Goal: Task Accomplishment & Management: Complete application form

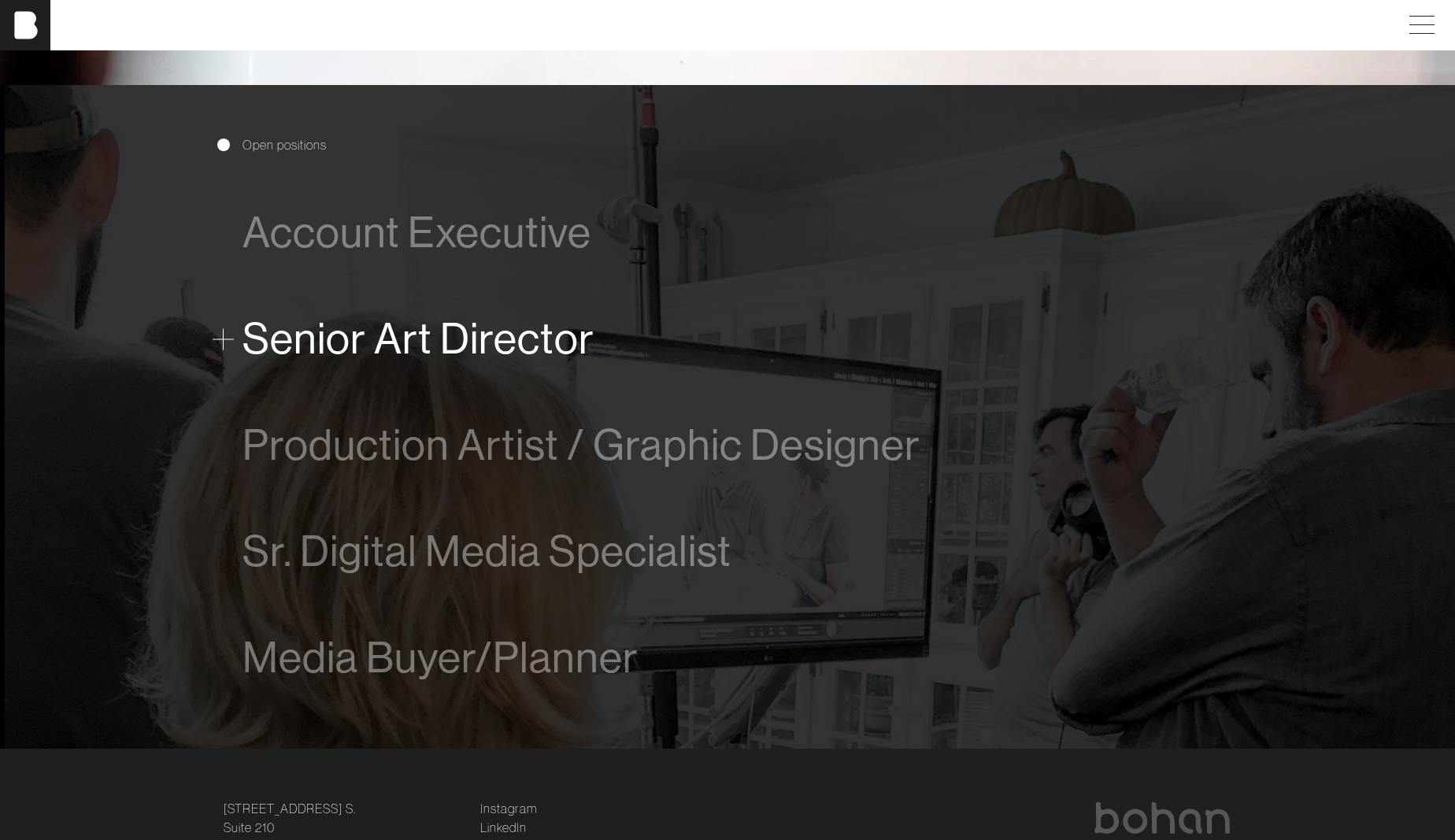
scroll to position [930, 0]
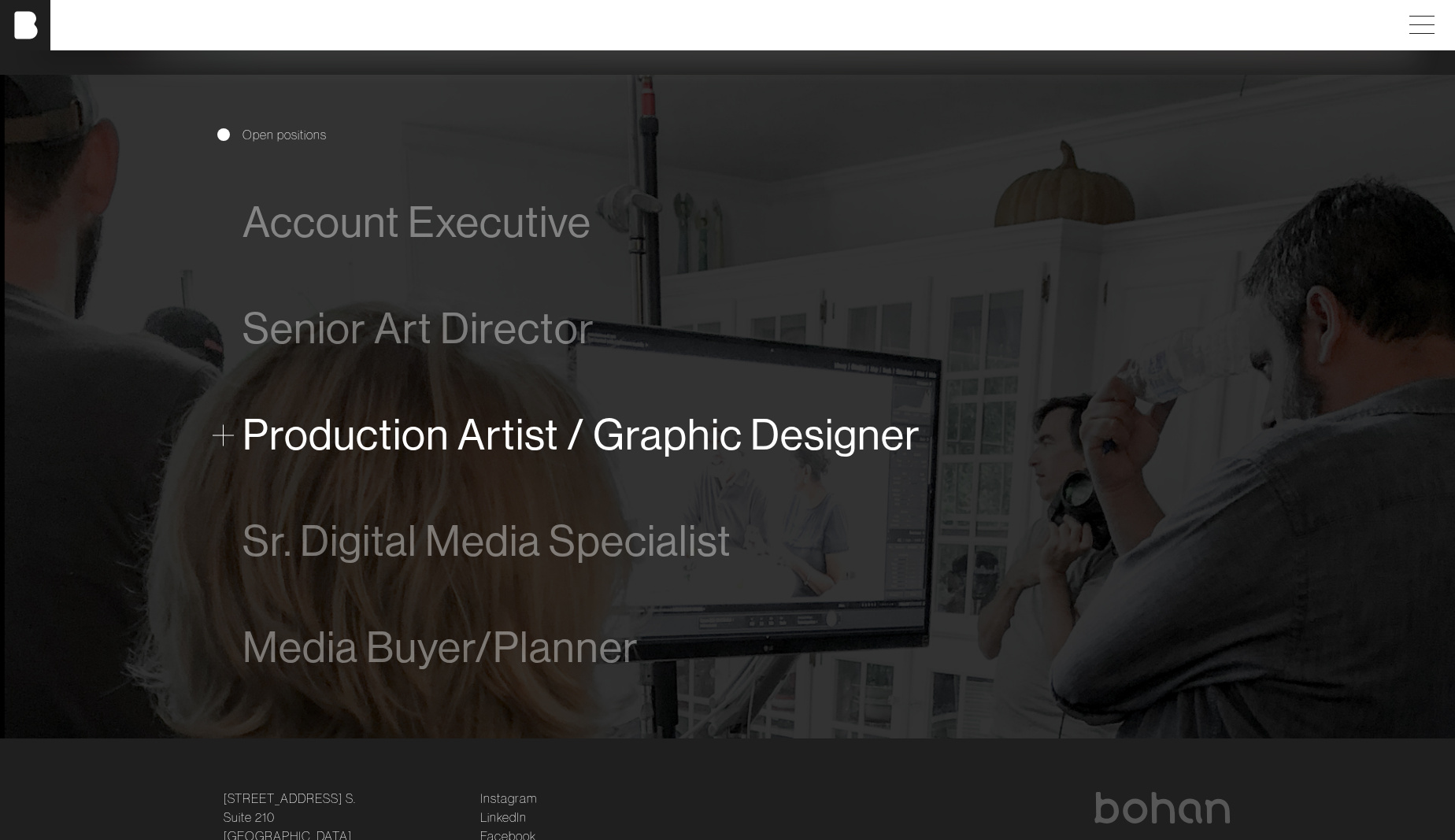
click at [514, 434] on span "Production Artist / Graphic Designer" at bounding box center [581, 435] width 678 height 48
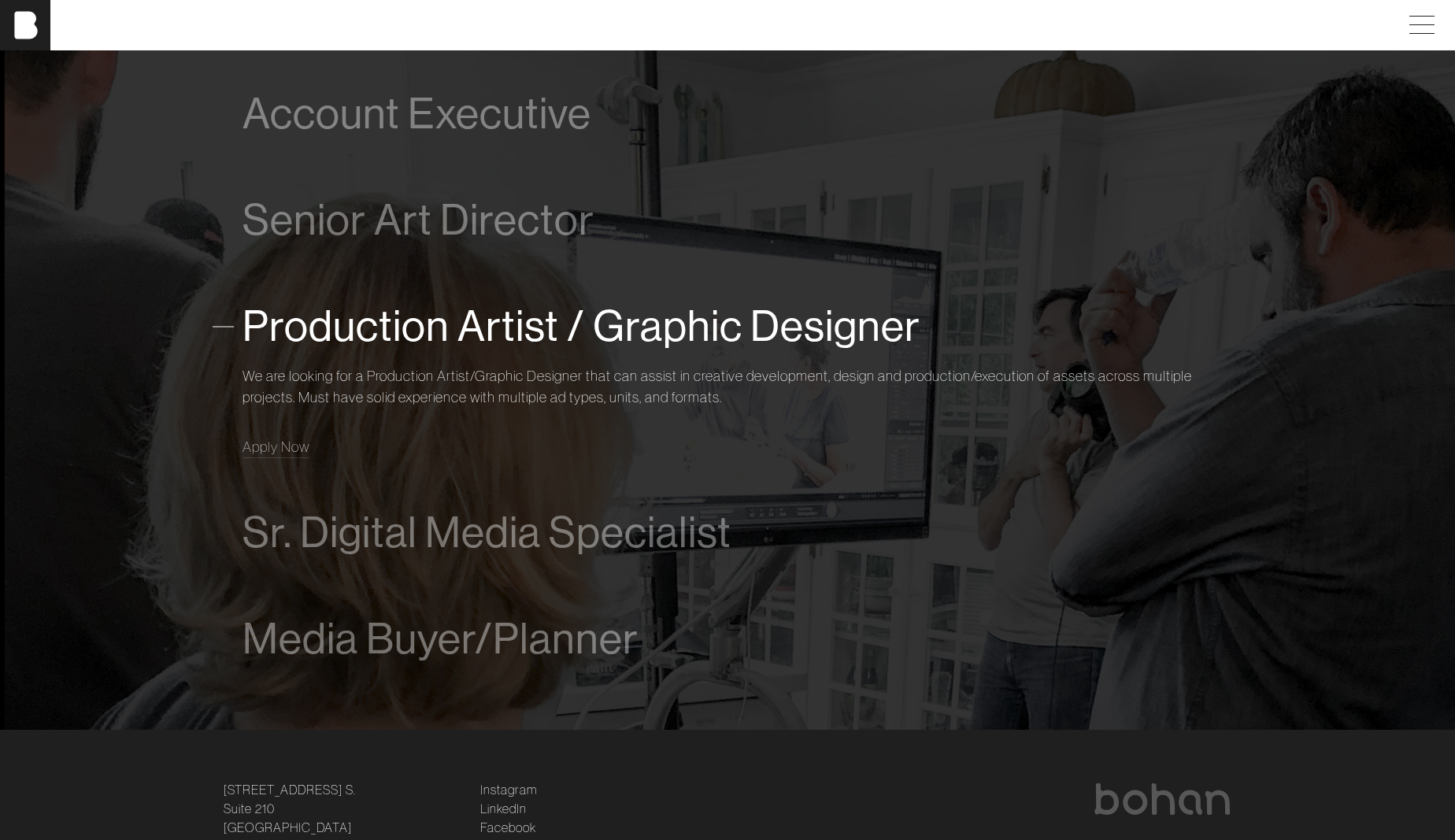
scroll to position [1084, 0]
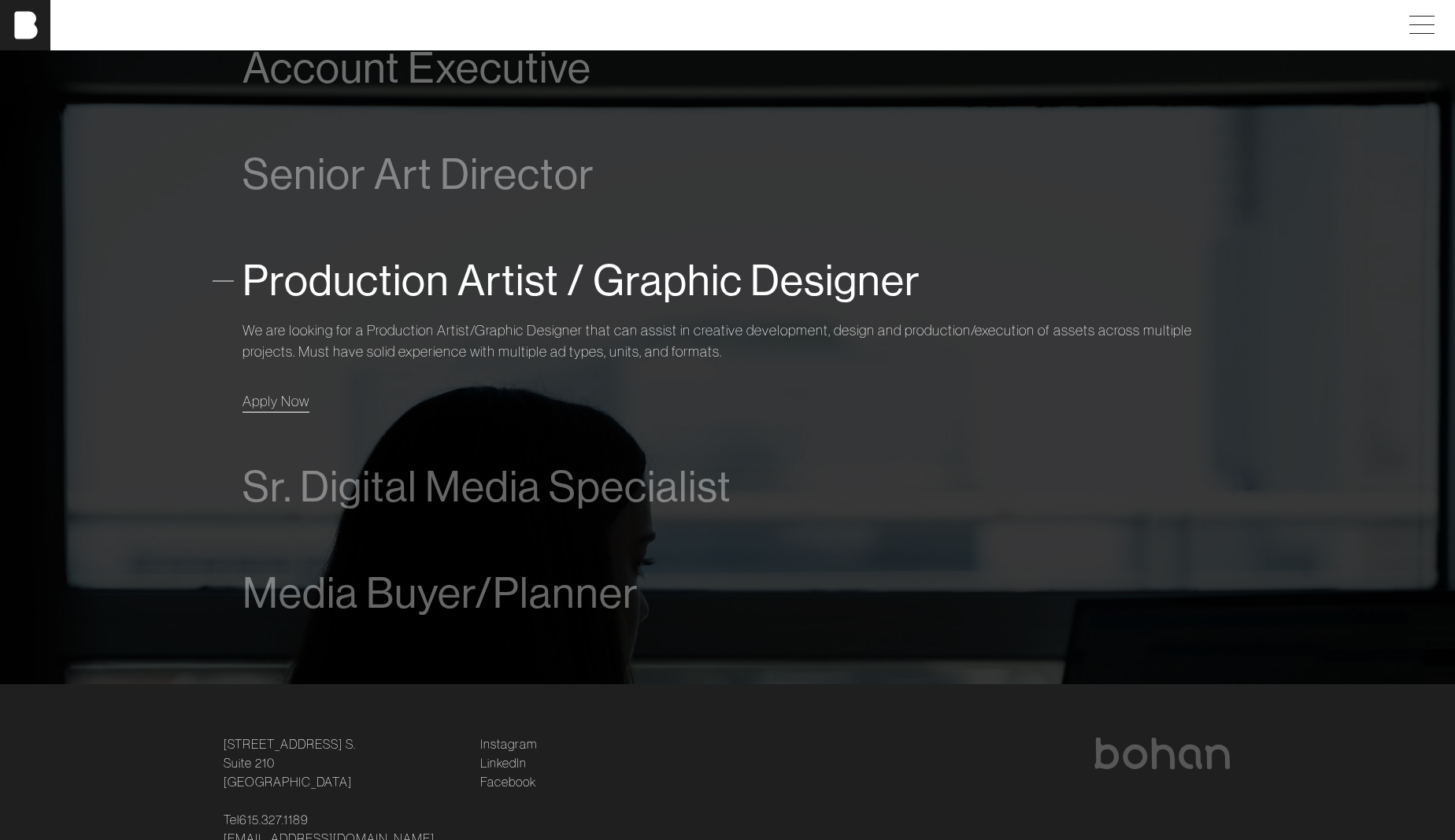
click at [280, 408] on span "Apply Now" at bounding box center [276, 401] width 67 height 18
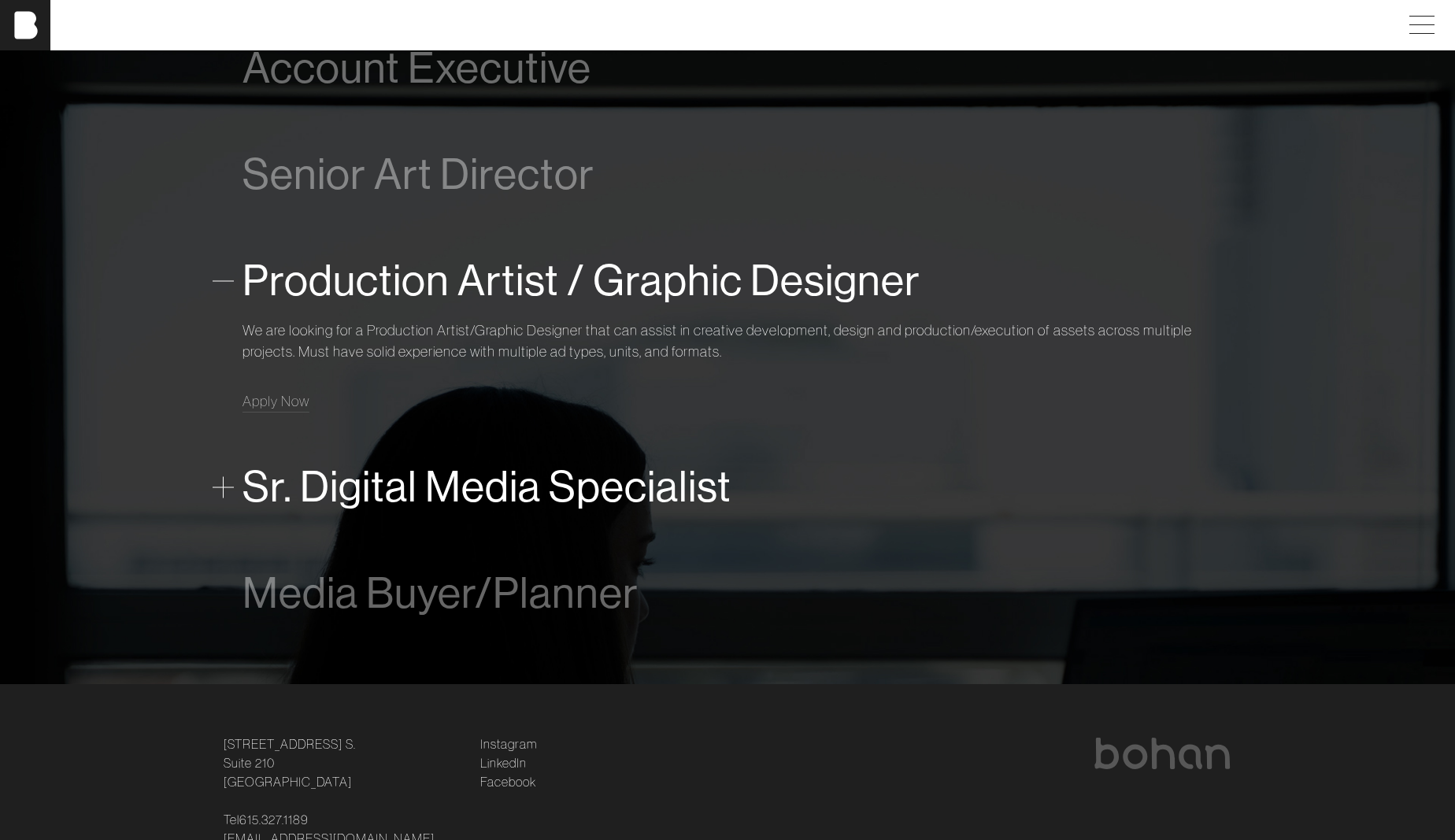
scroll to position [1185, 0]
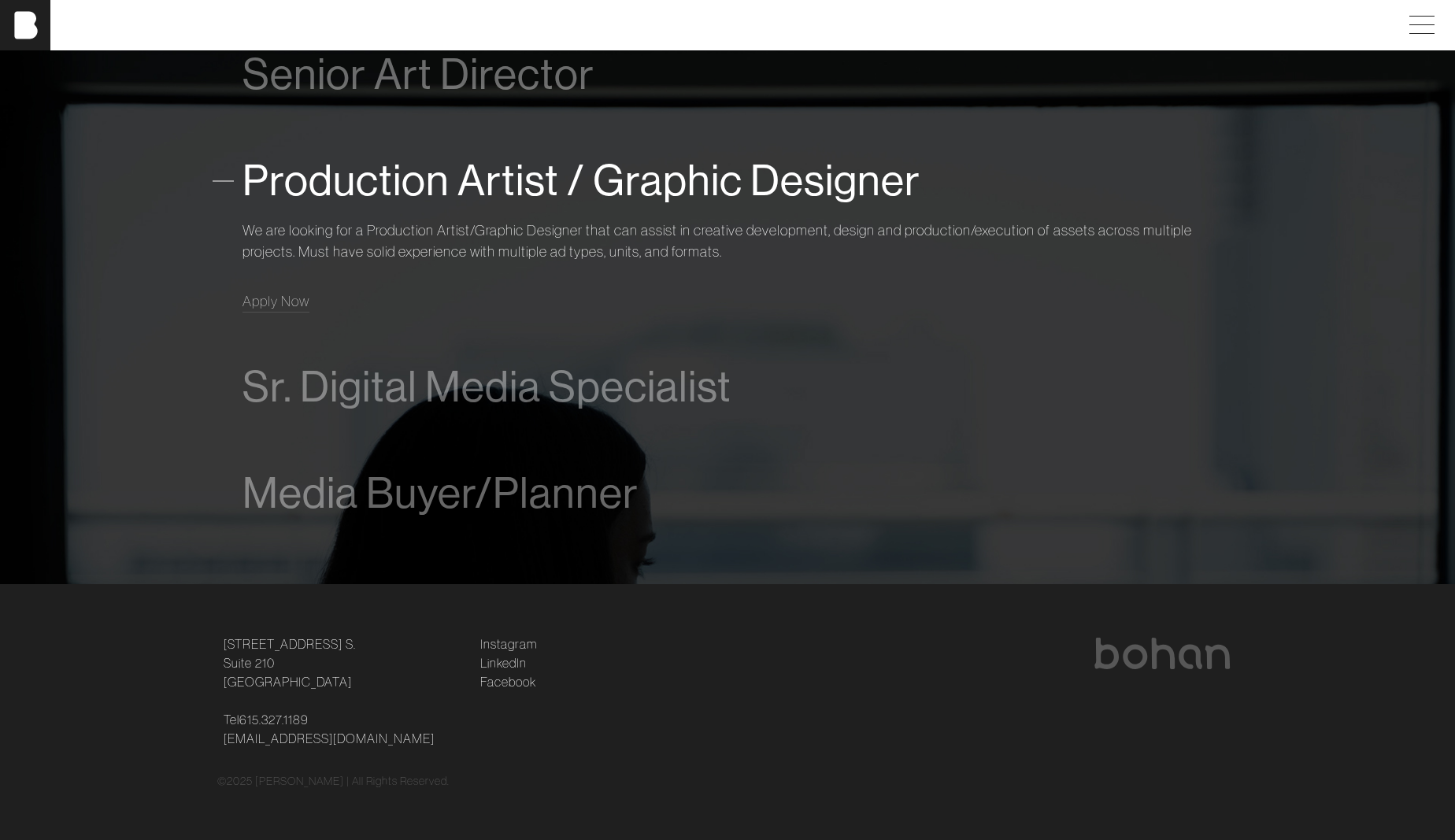
click at [265, 783] on p "[PERSON_NAME] | All Rights Reserved." at bounding box center [352, 781] width 195 height 17
copy p "[PERSON_NAME]"
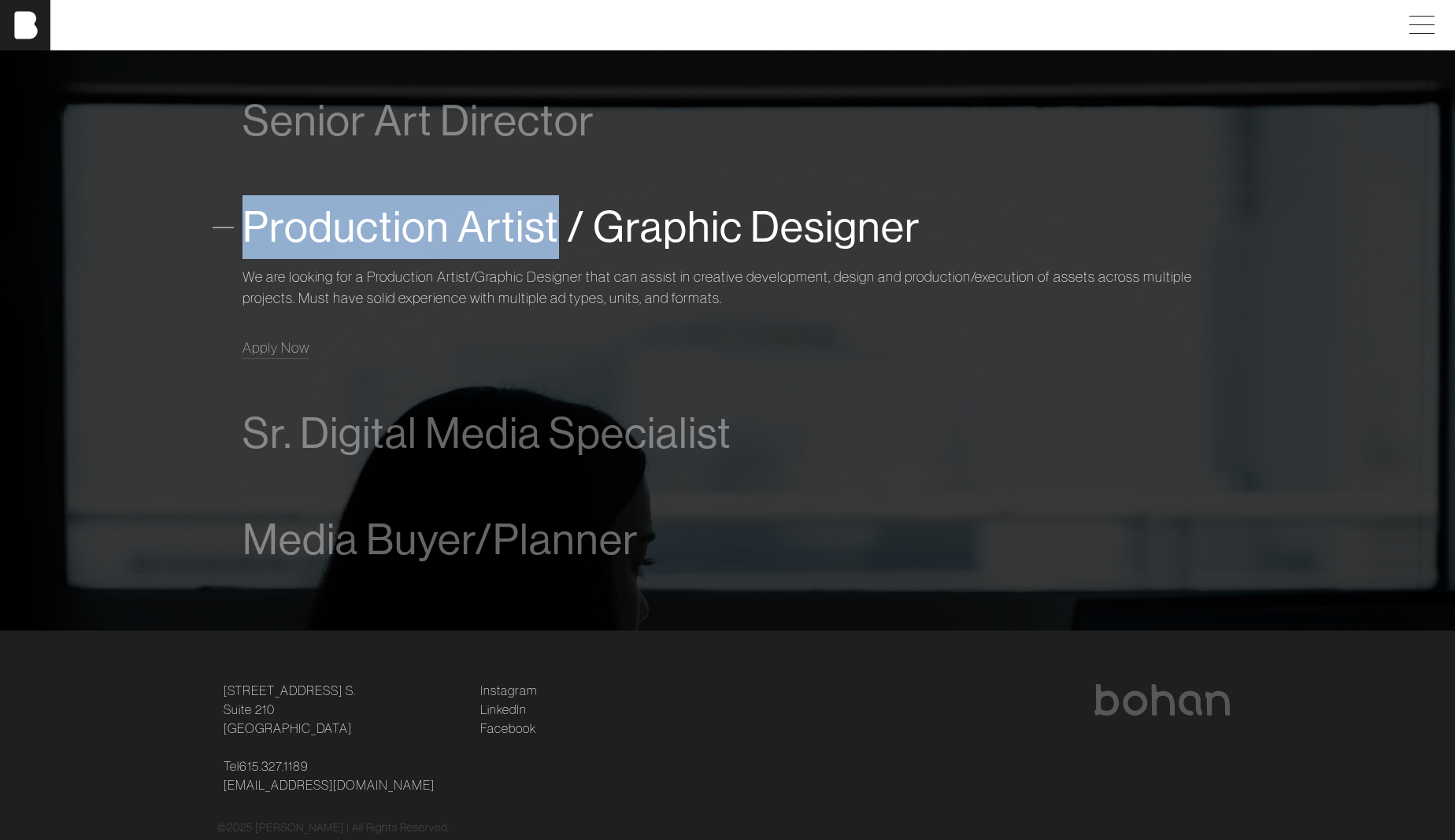
drag, startPoint x: 558, startPoint y: 228, endPoint x: 249, endPoint y: 231, distance: 309.0
click at [249, 231] on span "Production Artist / Graphic Designer" at bounding box center [581, 226] width 678 height 48
copy span "Production Artist"
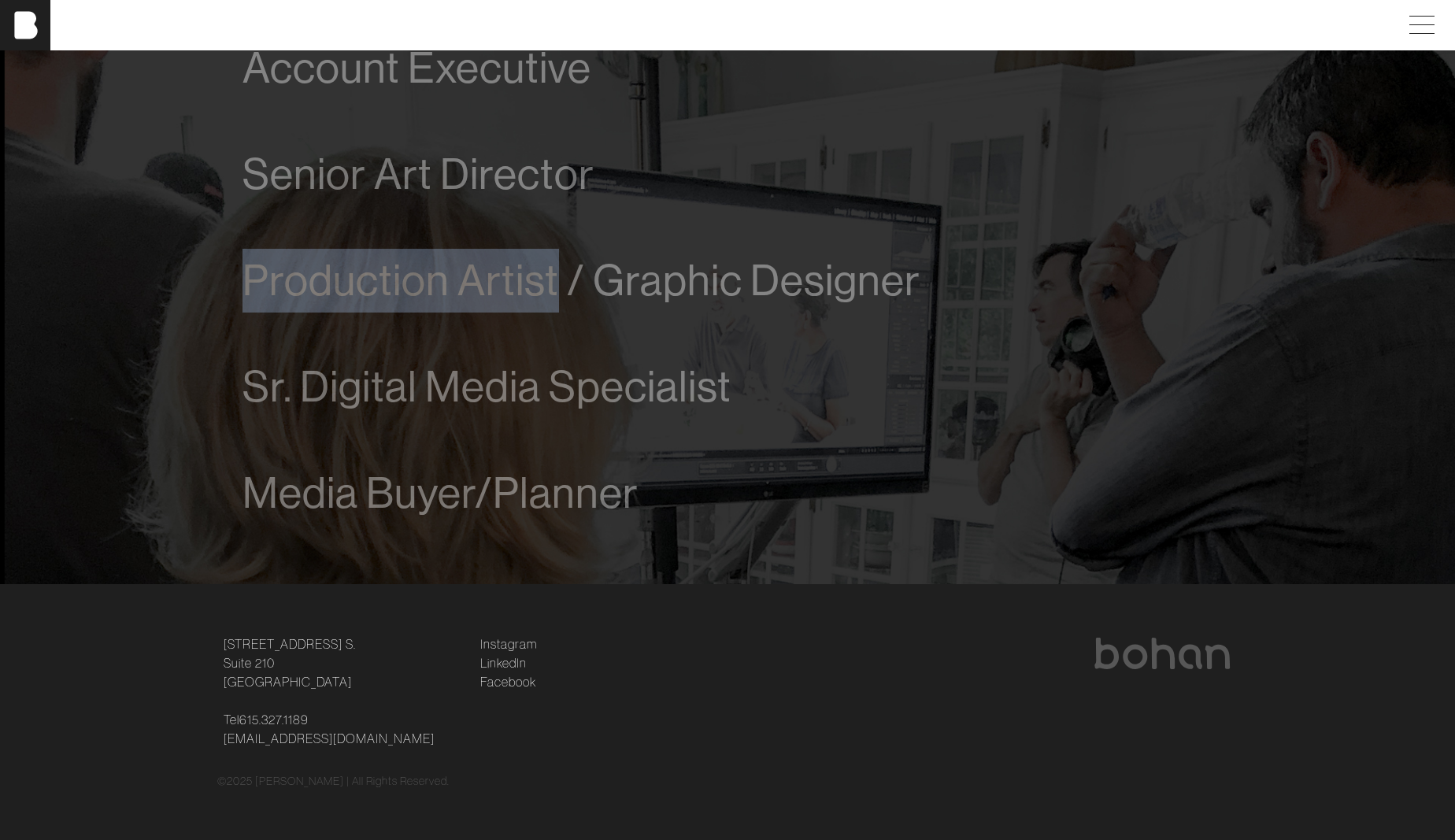
scroll to position [1084, 0]
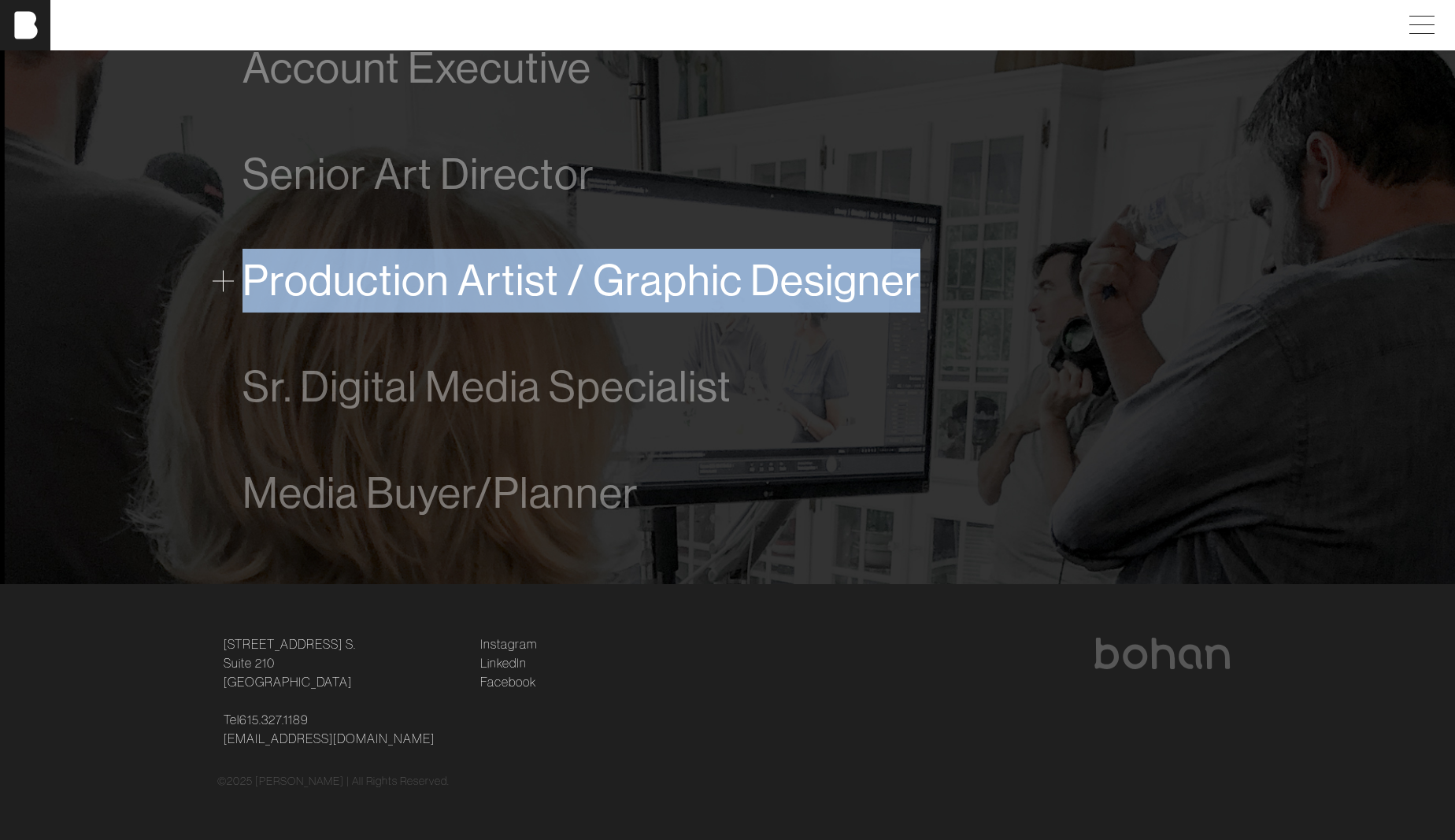
click at [933, 294] on div "Production Artist / Graphic Designer" at bounding box center [727, 281] width 970 height 64
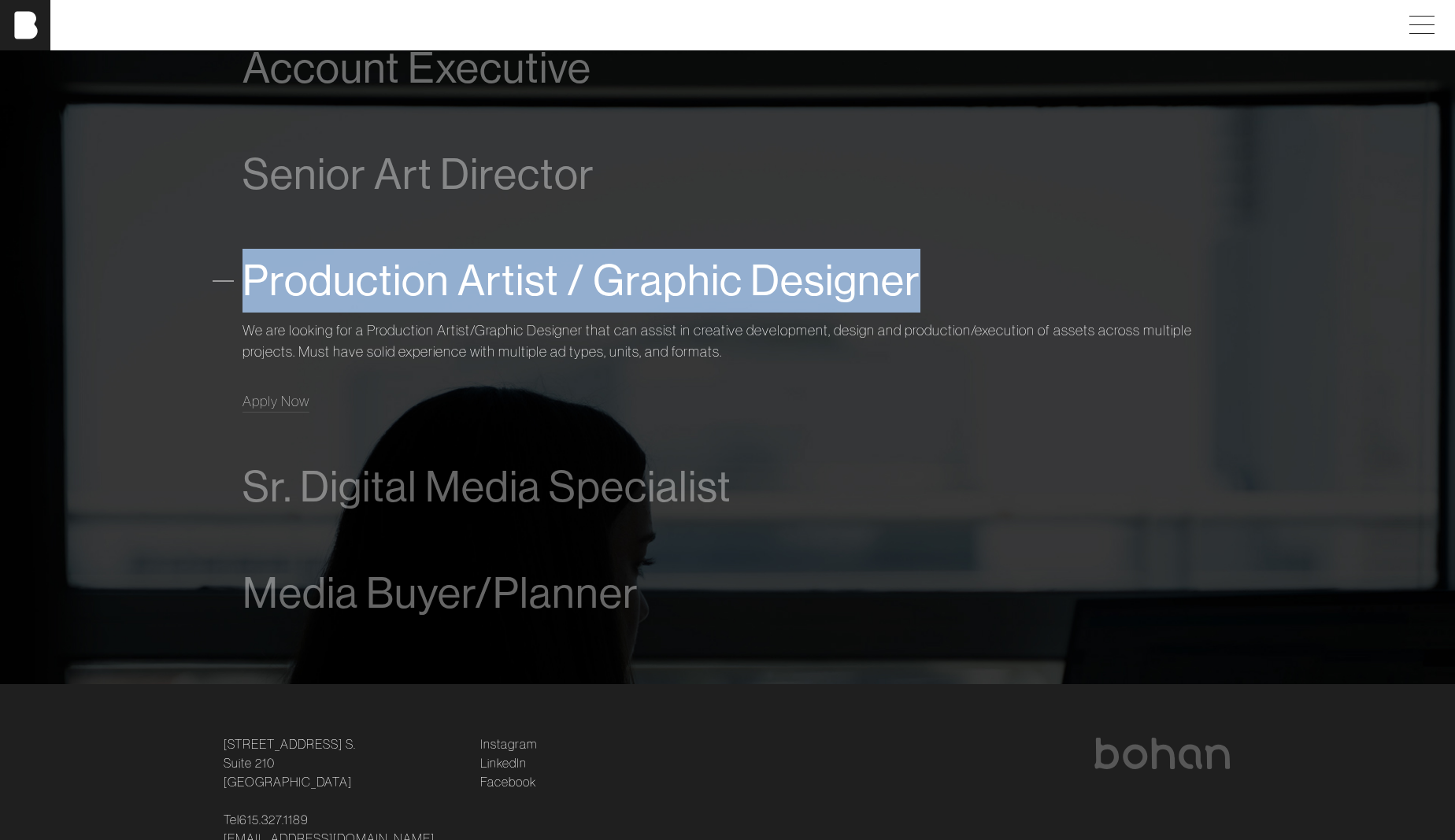
scroll to position [1138, 0]
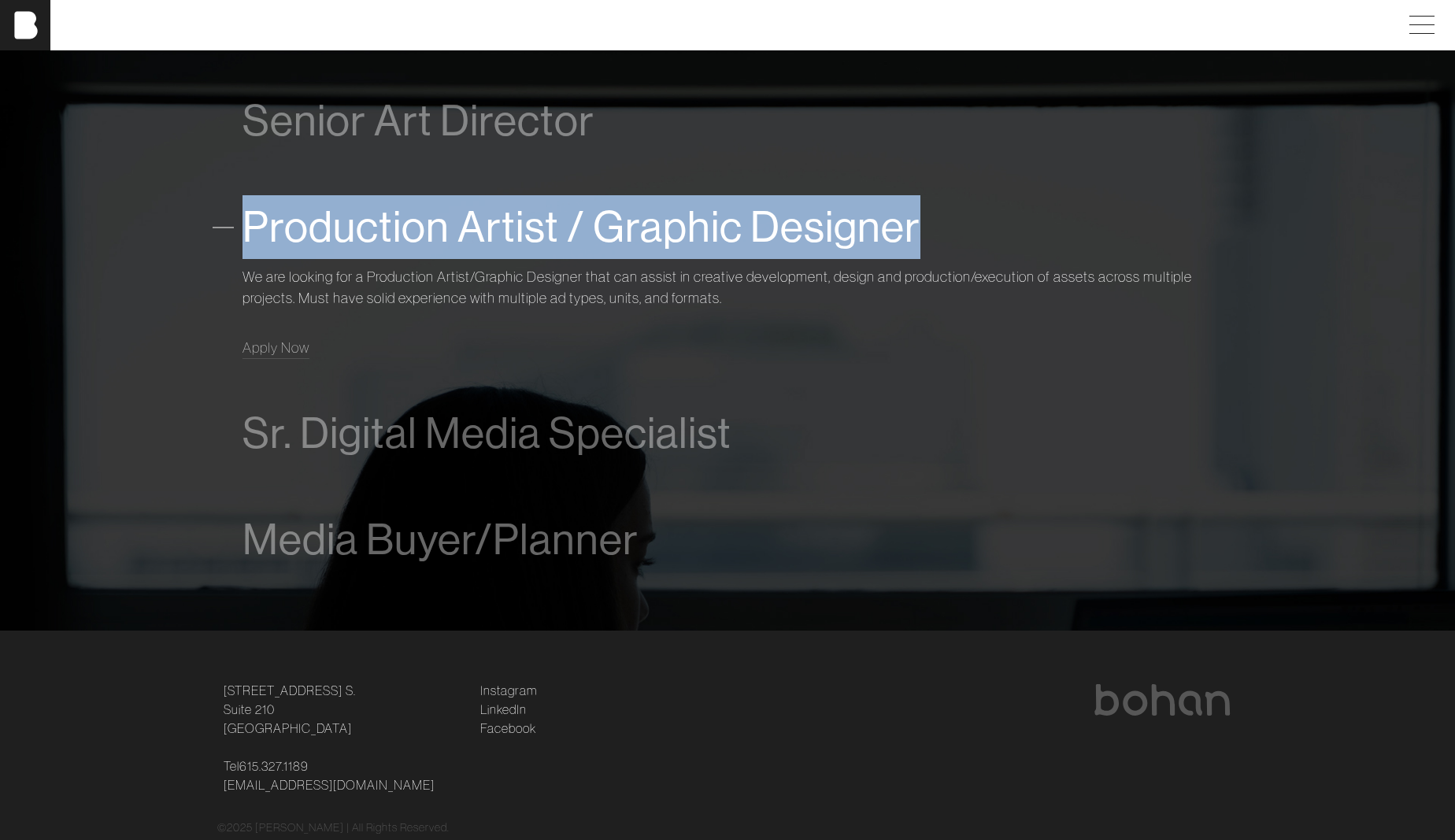
copy span "Production Artist / Graphic Designer"
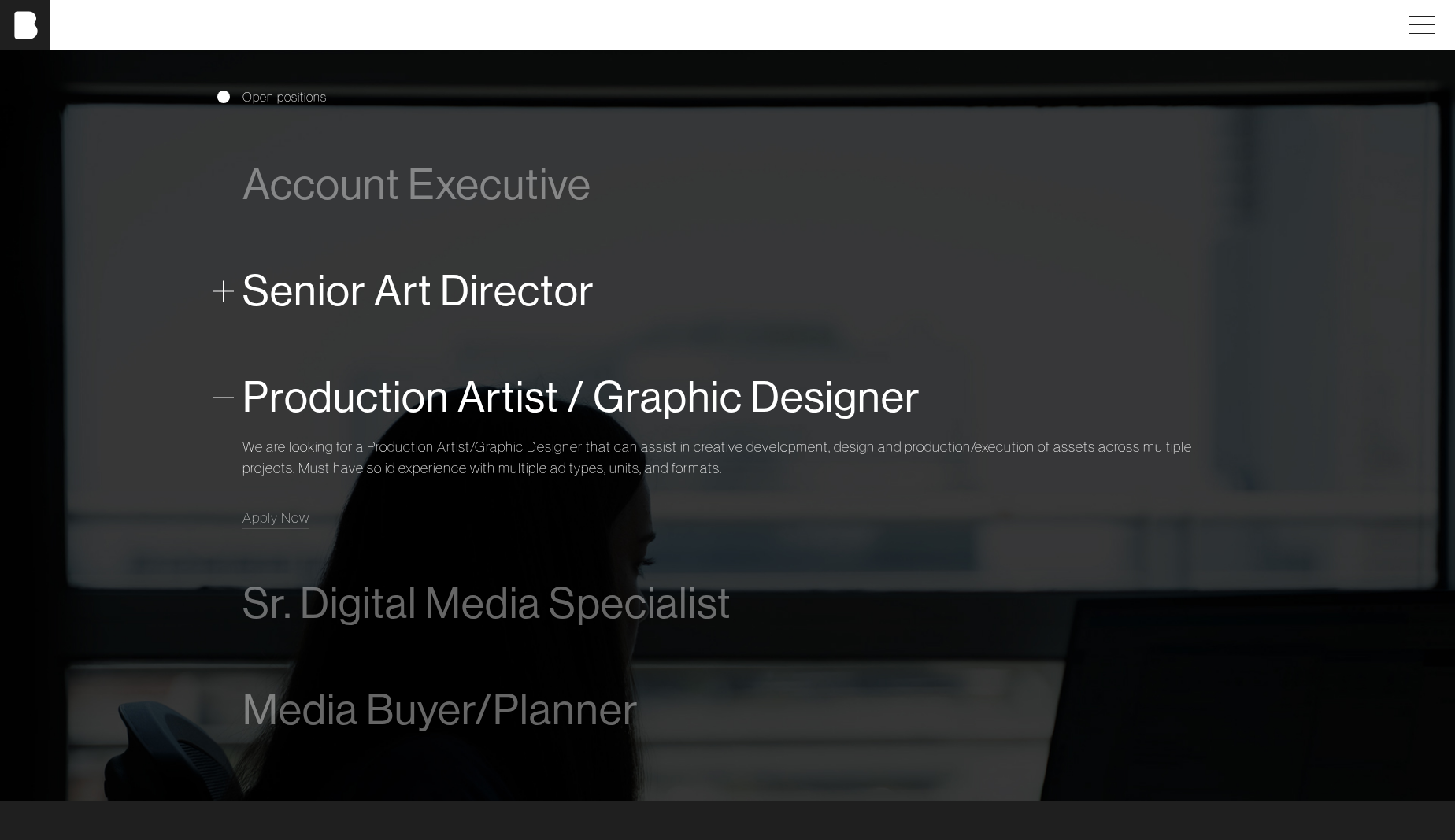
click at [414, 280] on span "Senior Art Director" at bounding box center [418, 291] width 352 height 48
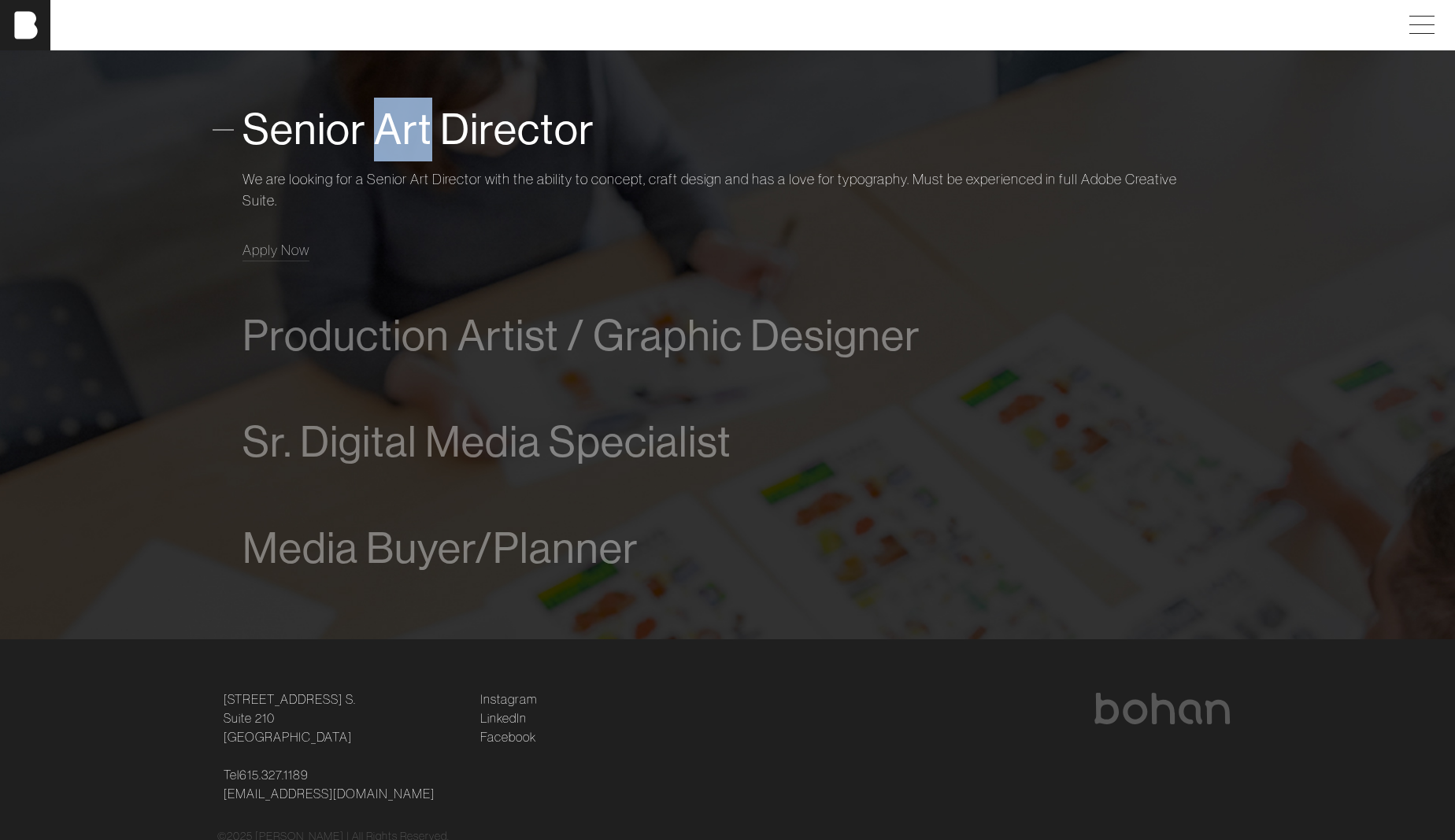
scroll to position [868, 0]
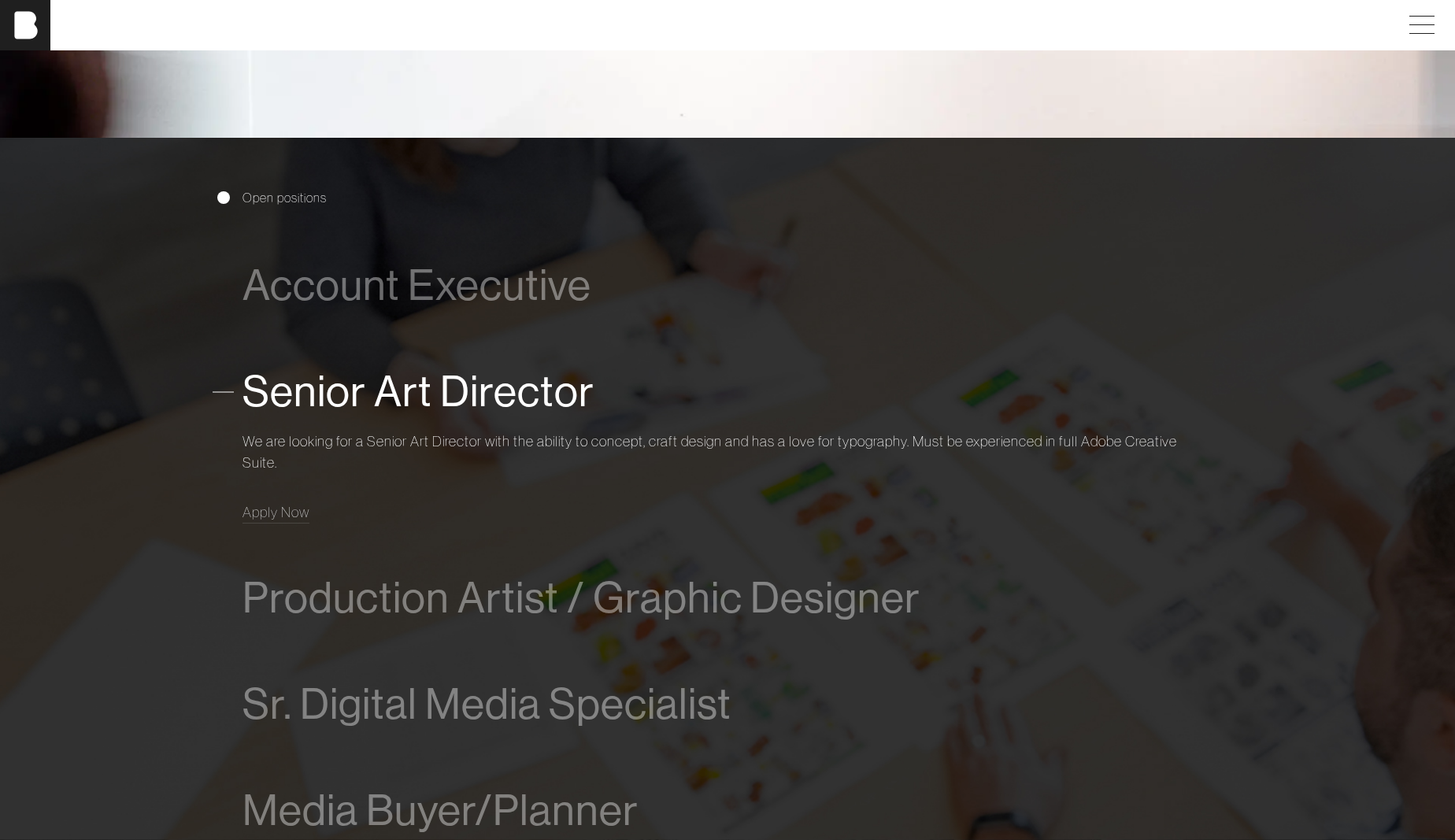
click at [449, 378] on span "Senior Art Director" at bounding box center [418, 391] width 352 height 48
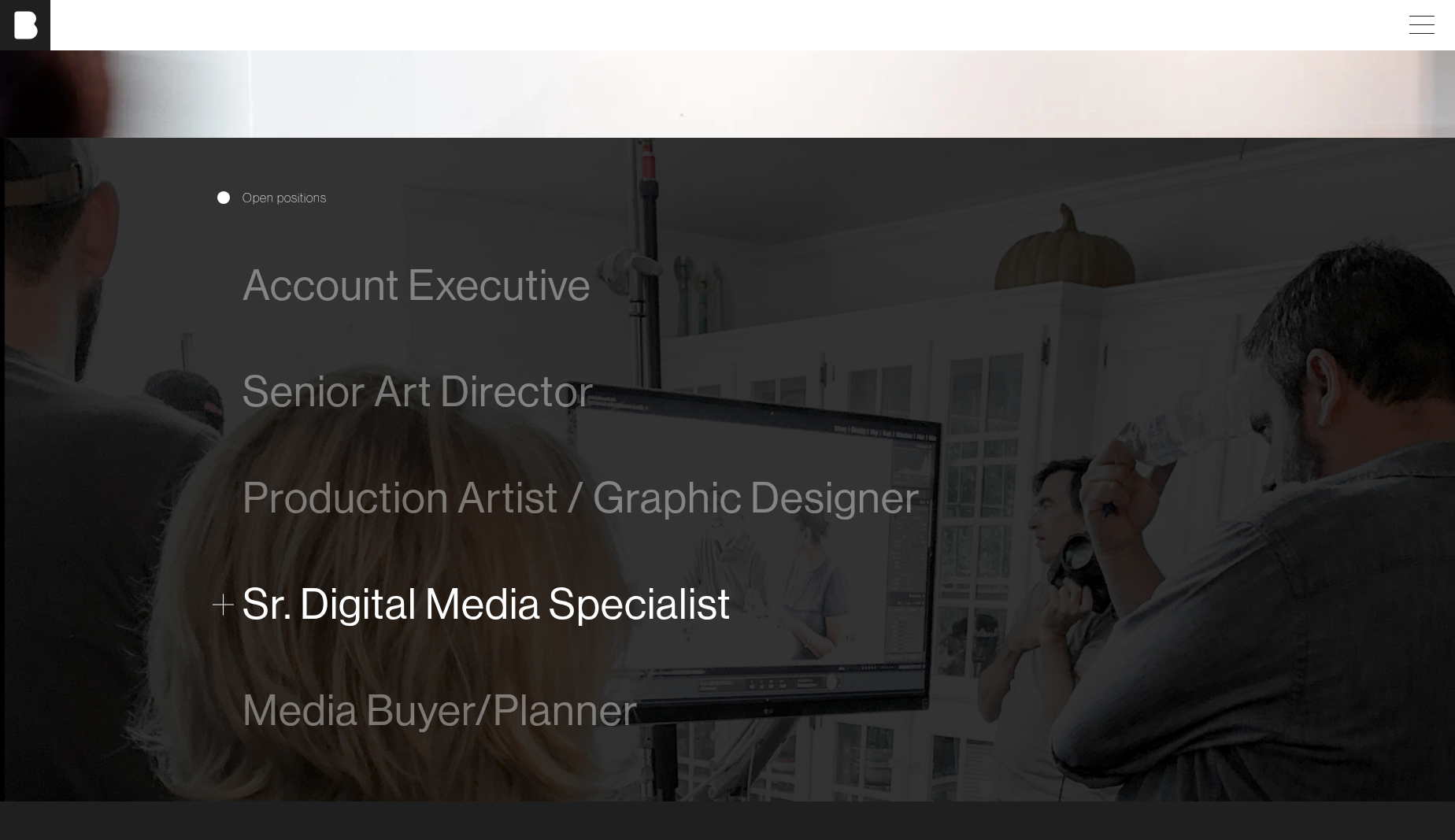
click at [378, 612] on span "Sr. Digital Media Specialist" at bounding box center [486, 604] width 489 height 48
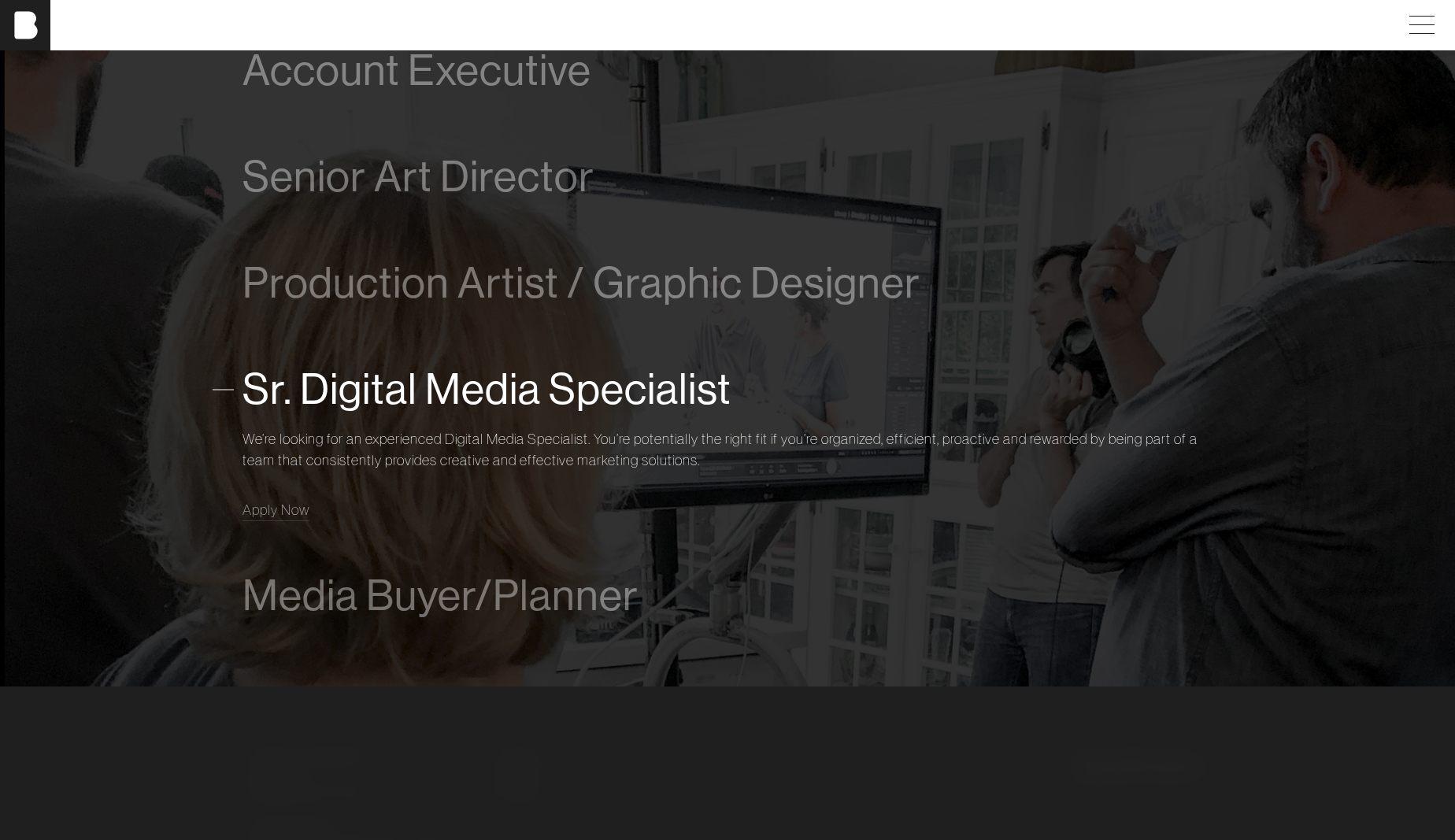
scroll to position [1084, 0]
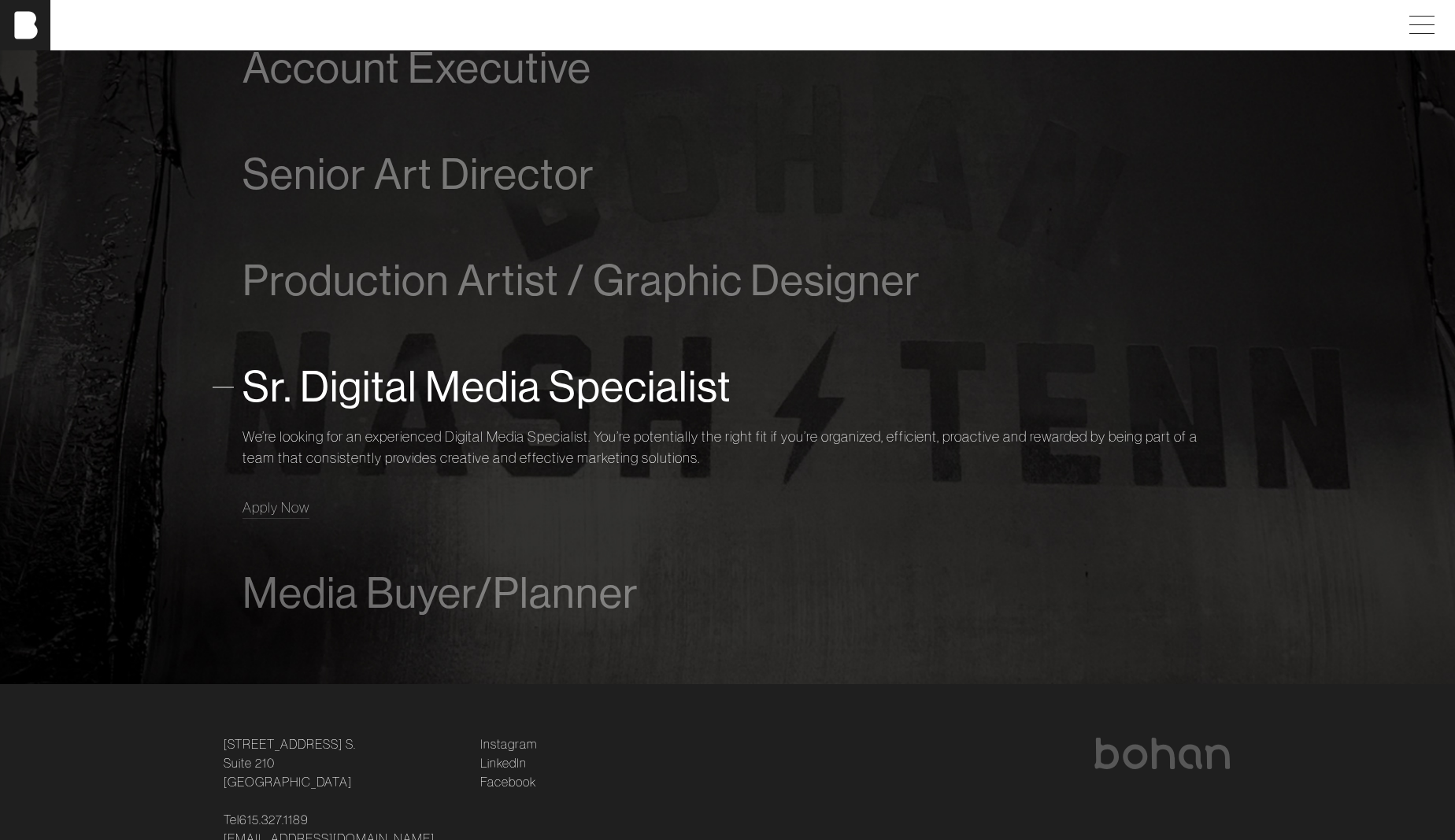
click at [500, 394] on span "Sr. Digital Media Specialist" at bounding box center [486, 386] width 489 height 48
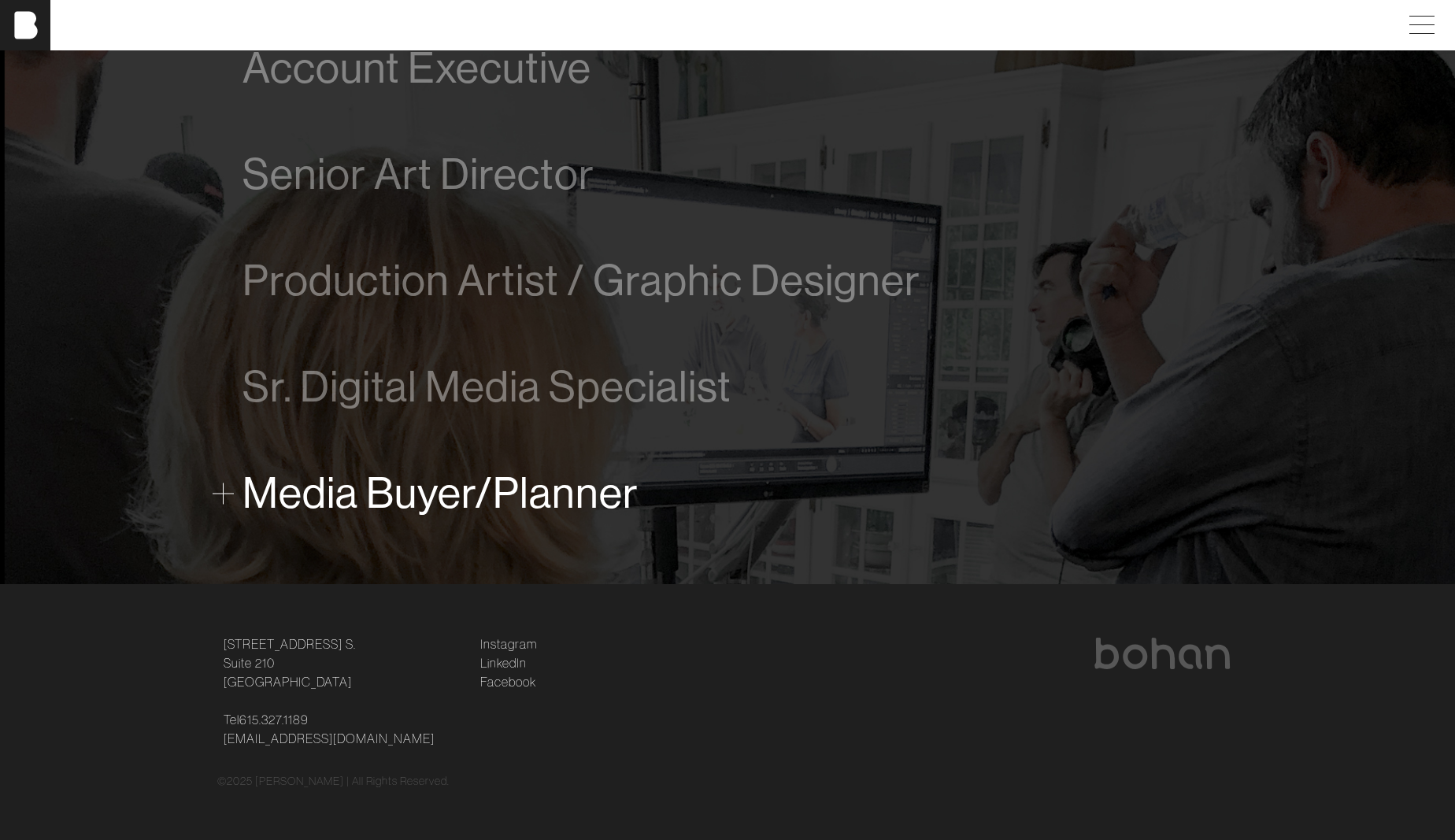
click at [485, 491] on span "Media Buyer/Planner" at bounding box center [440, 493] width 396 height 48
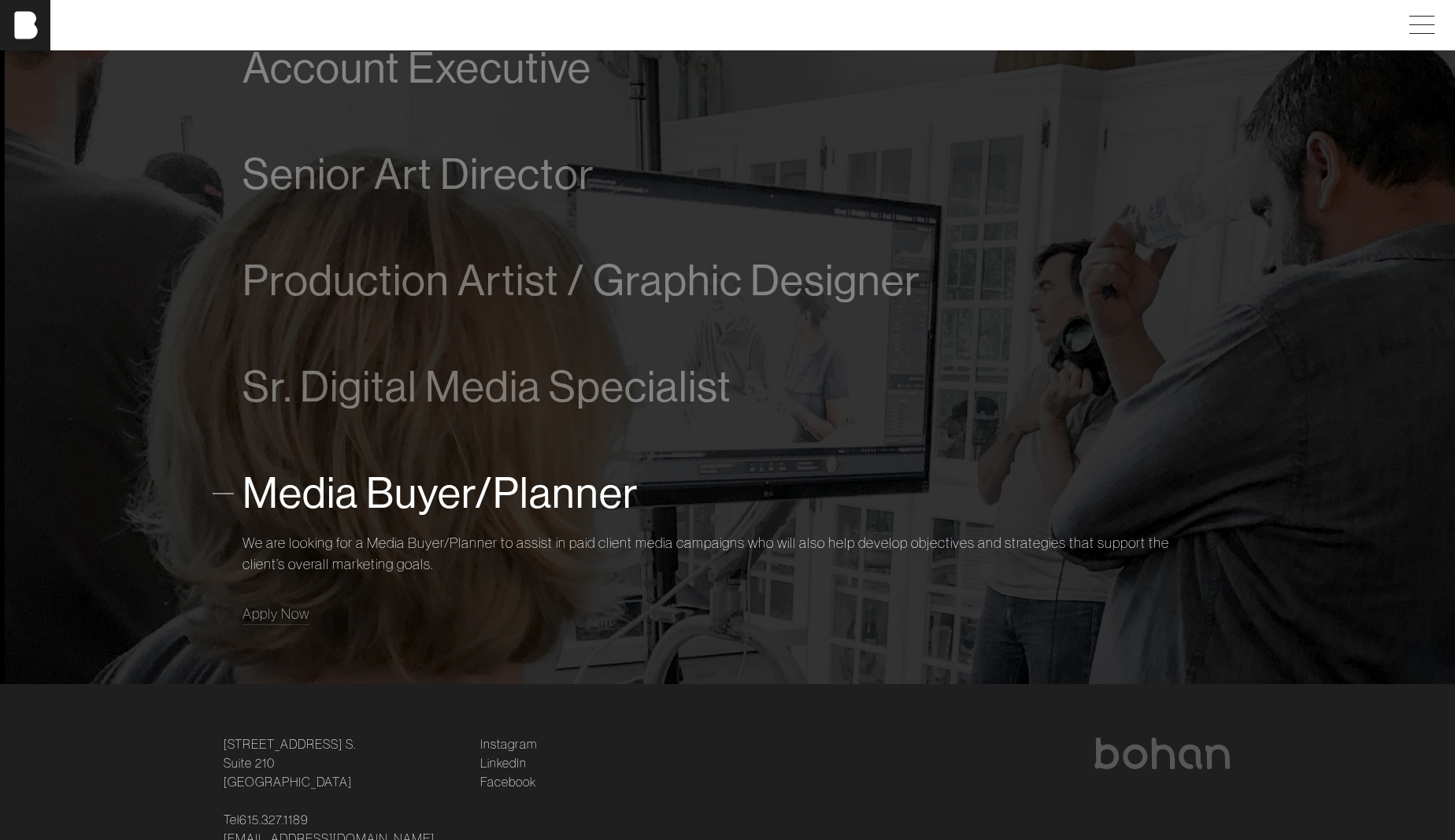
click at [446, 486] on span "Media Buyer/Planner" at bounding box center [440, 493] width 396 height 48
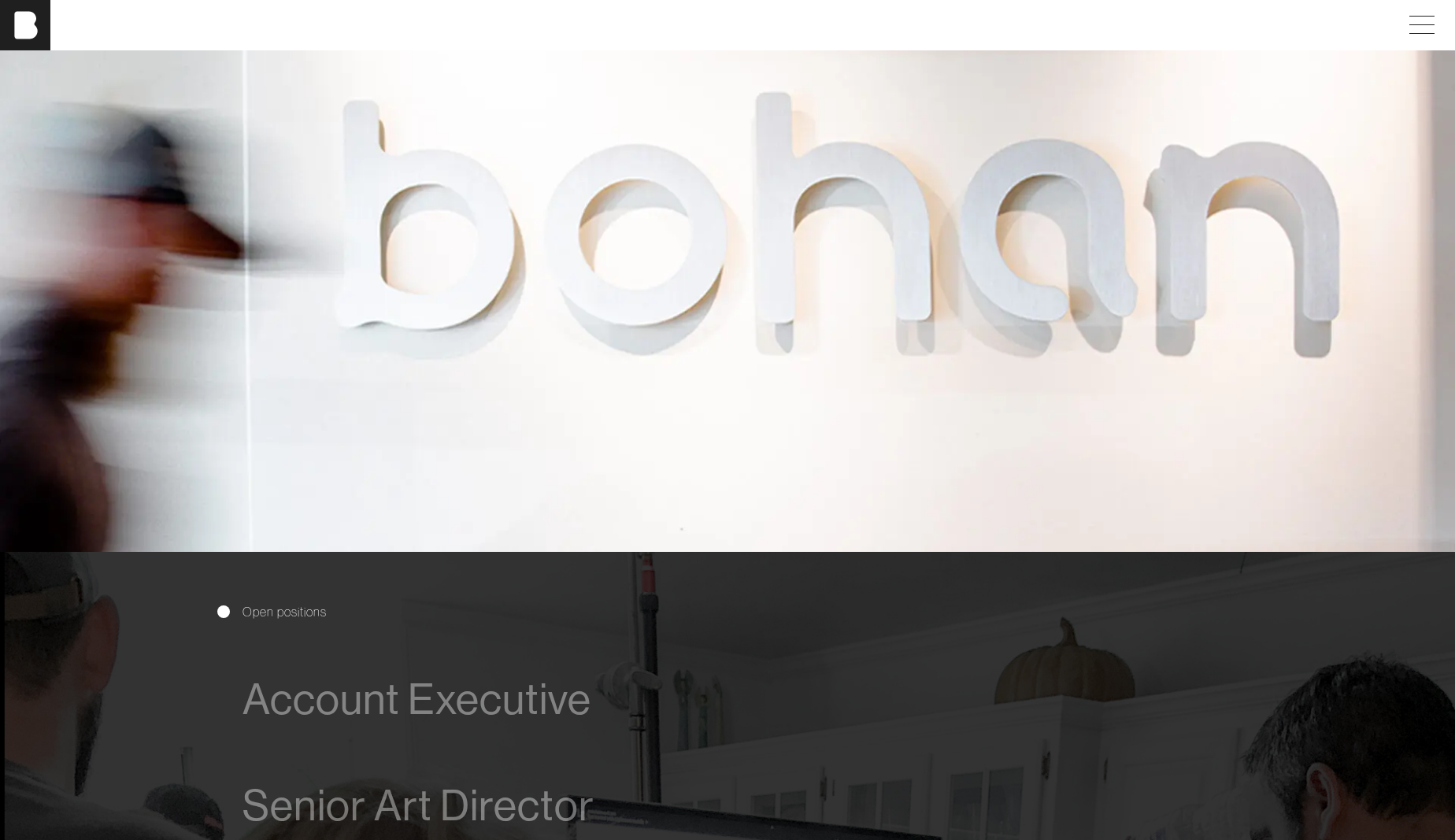
scroll to position [99, 0]
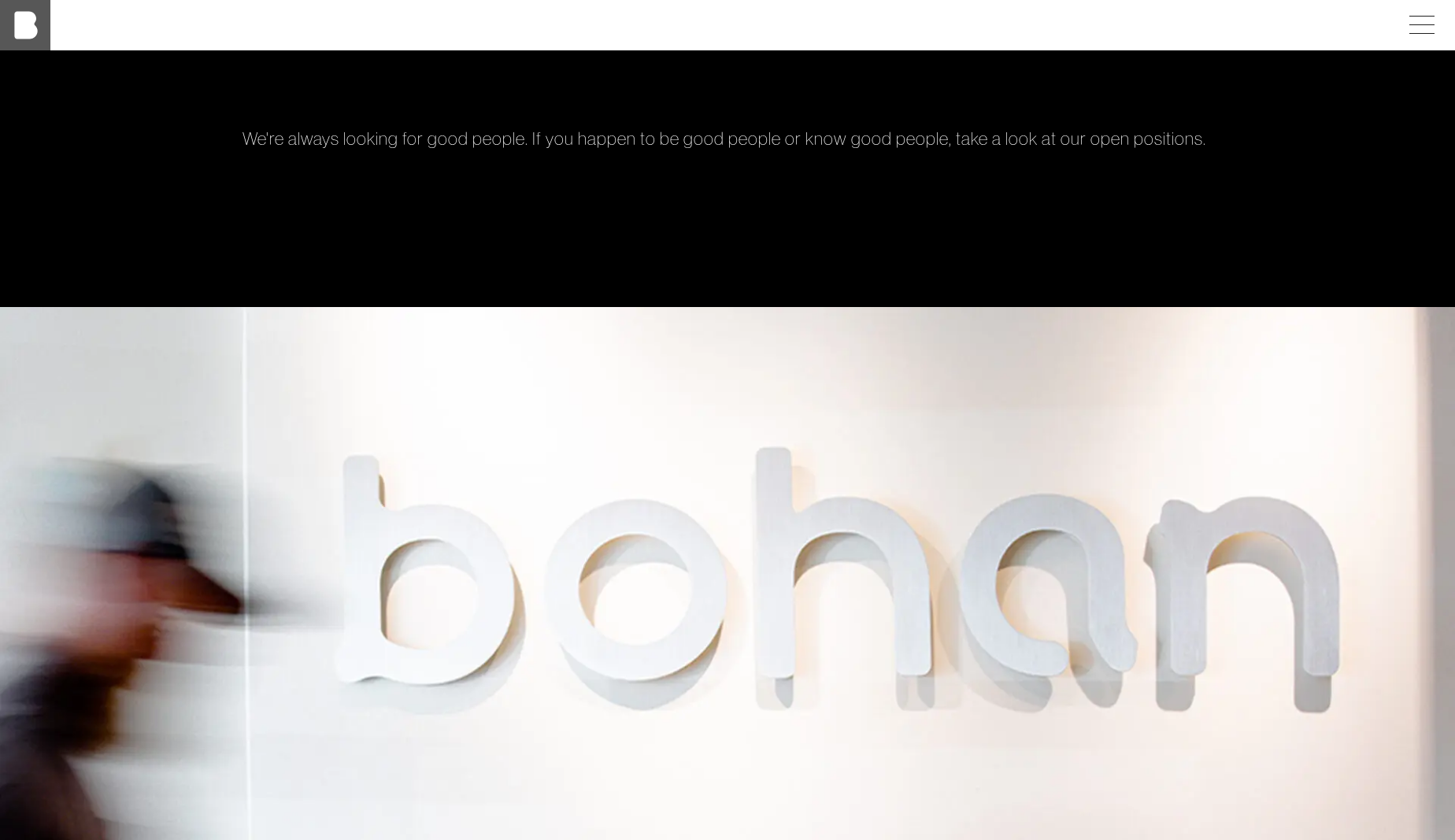
click at [39, 30] on img at bounding box center [25, 25] width 50 height 50
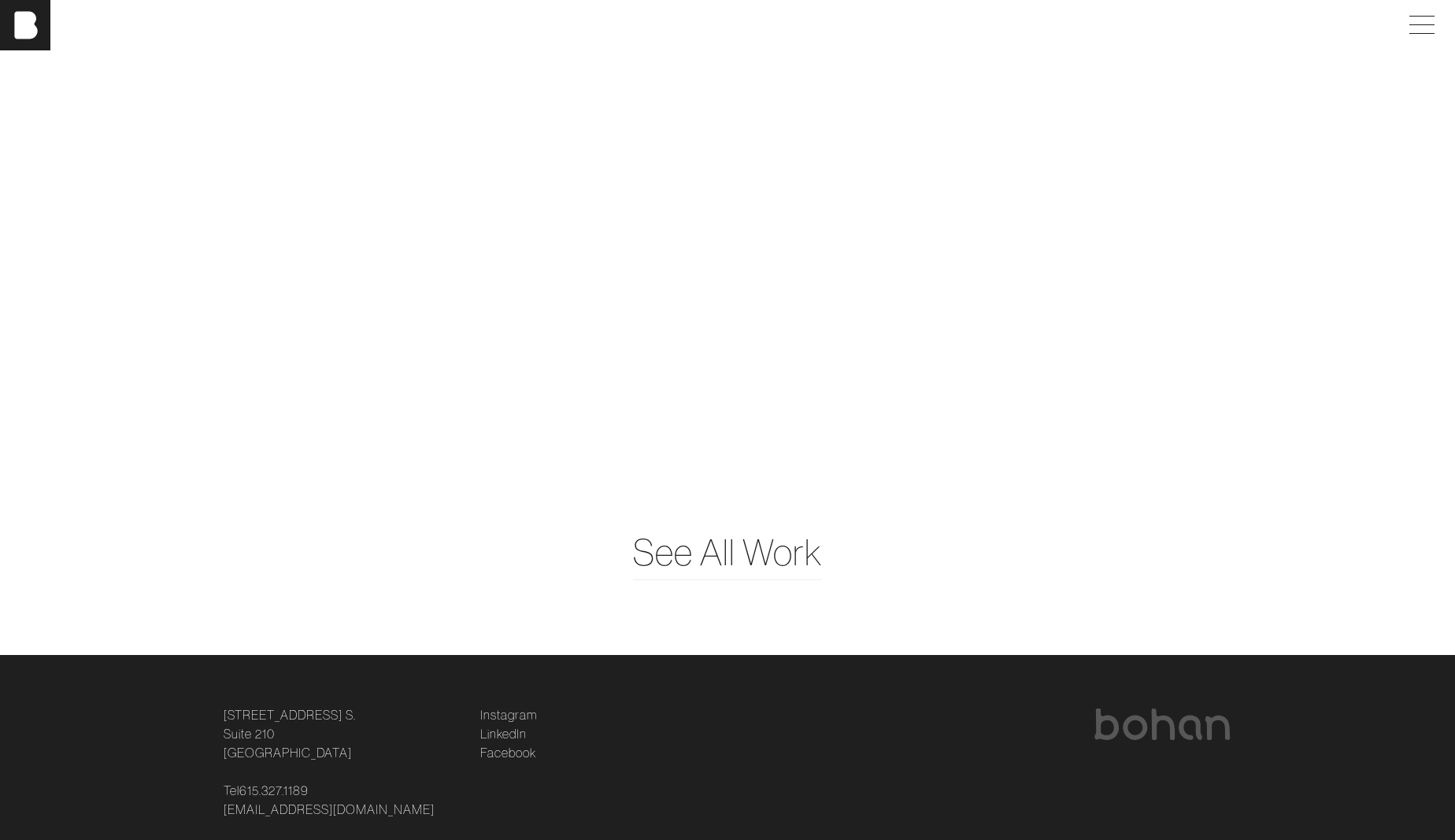
scroll to position [4462, 0]
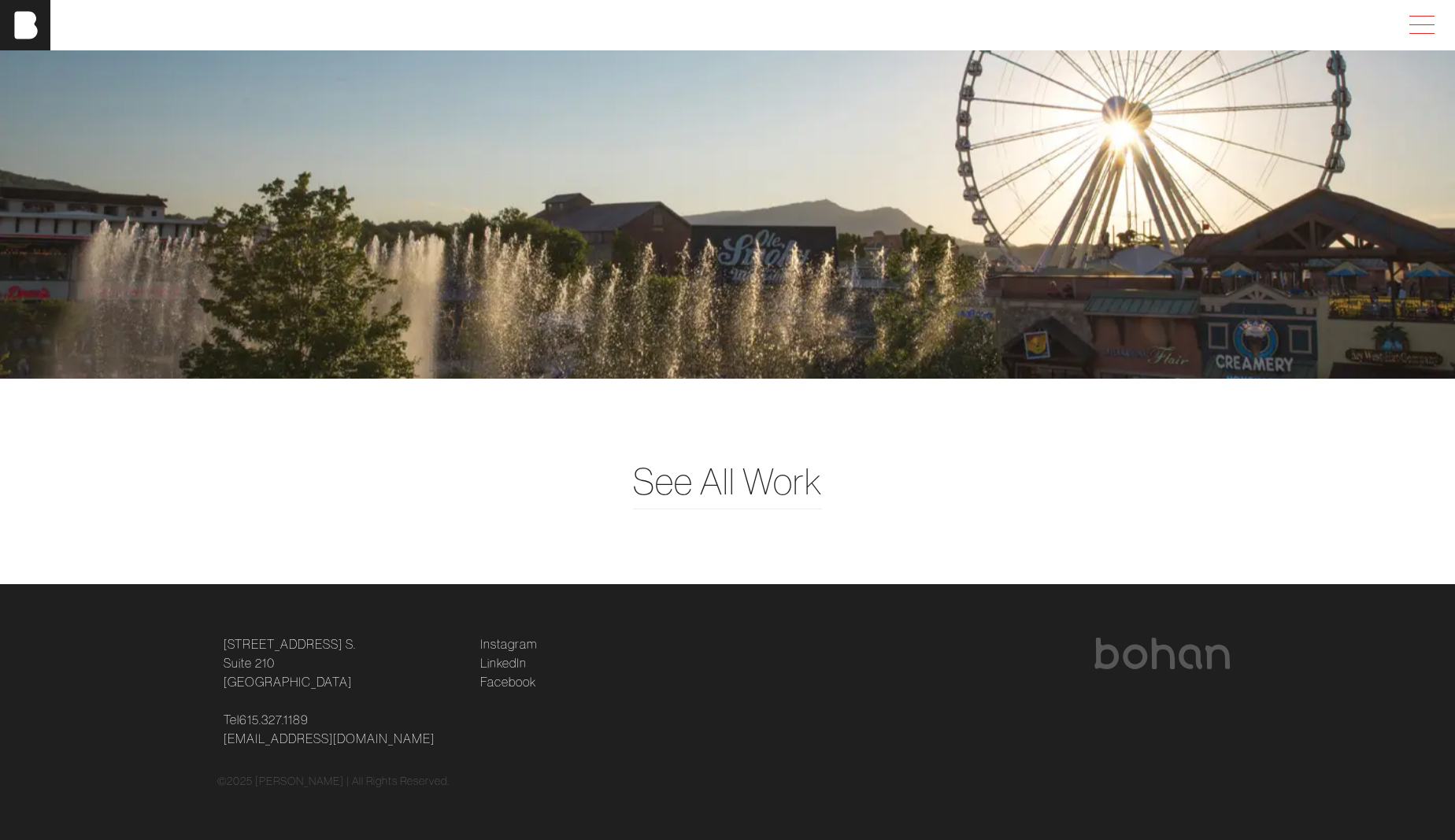
drag, startPoint x: 1419, startPoint y: 20, endPoint x: 1428, endPoint y: 21, distance: 9.1
click at [1419, 20] on span at bounding box center [1418, 25] width 37 height 29
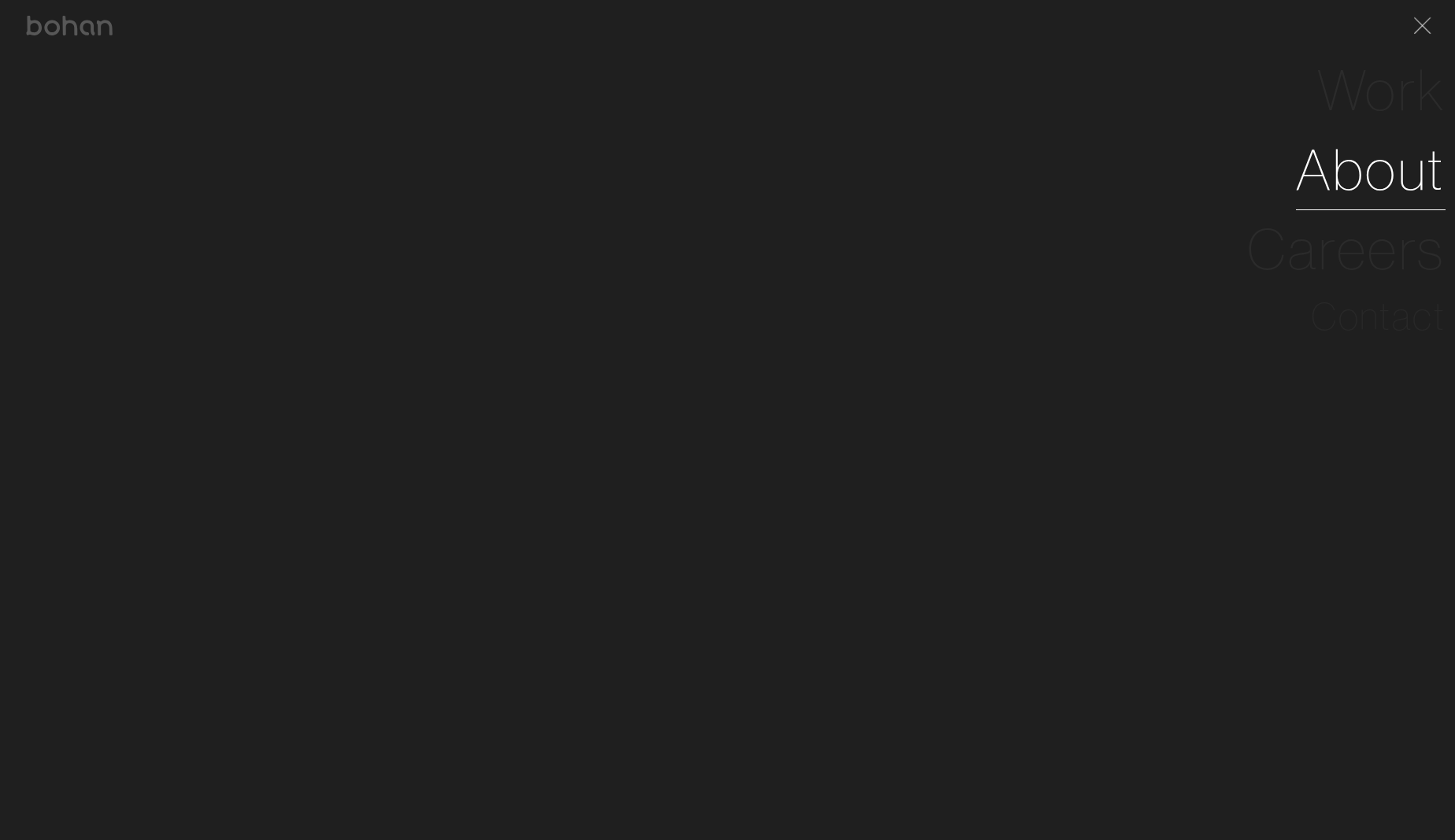
click at [1373, 171] on link "About" at bounding box center [1370, 169] width 149 height 79
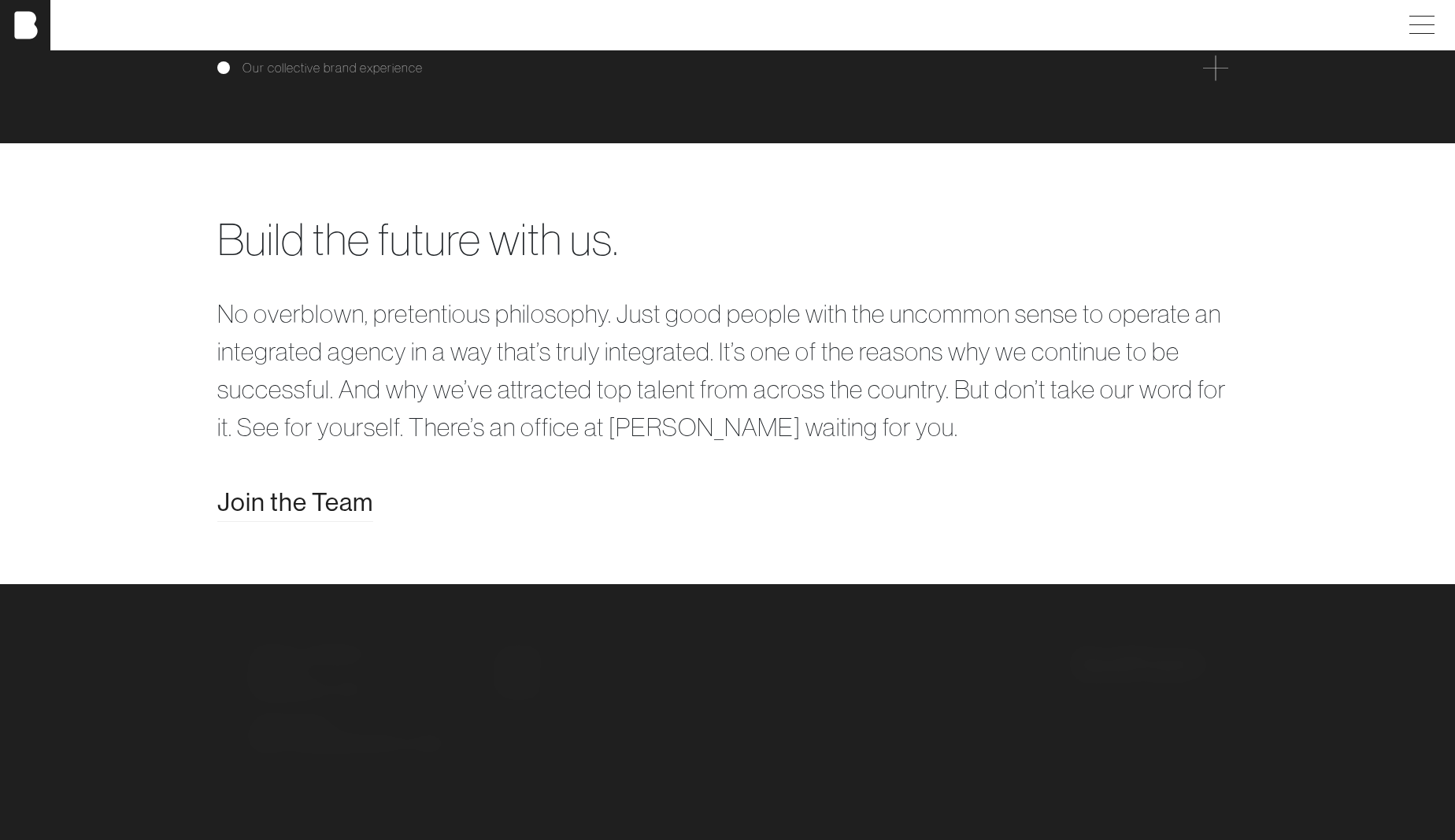
scroll to position [3180, 0]
click at [275, 504] on span "Join the Team" at bounding box center [296, 502] width 156 height 38
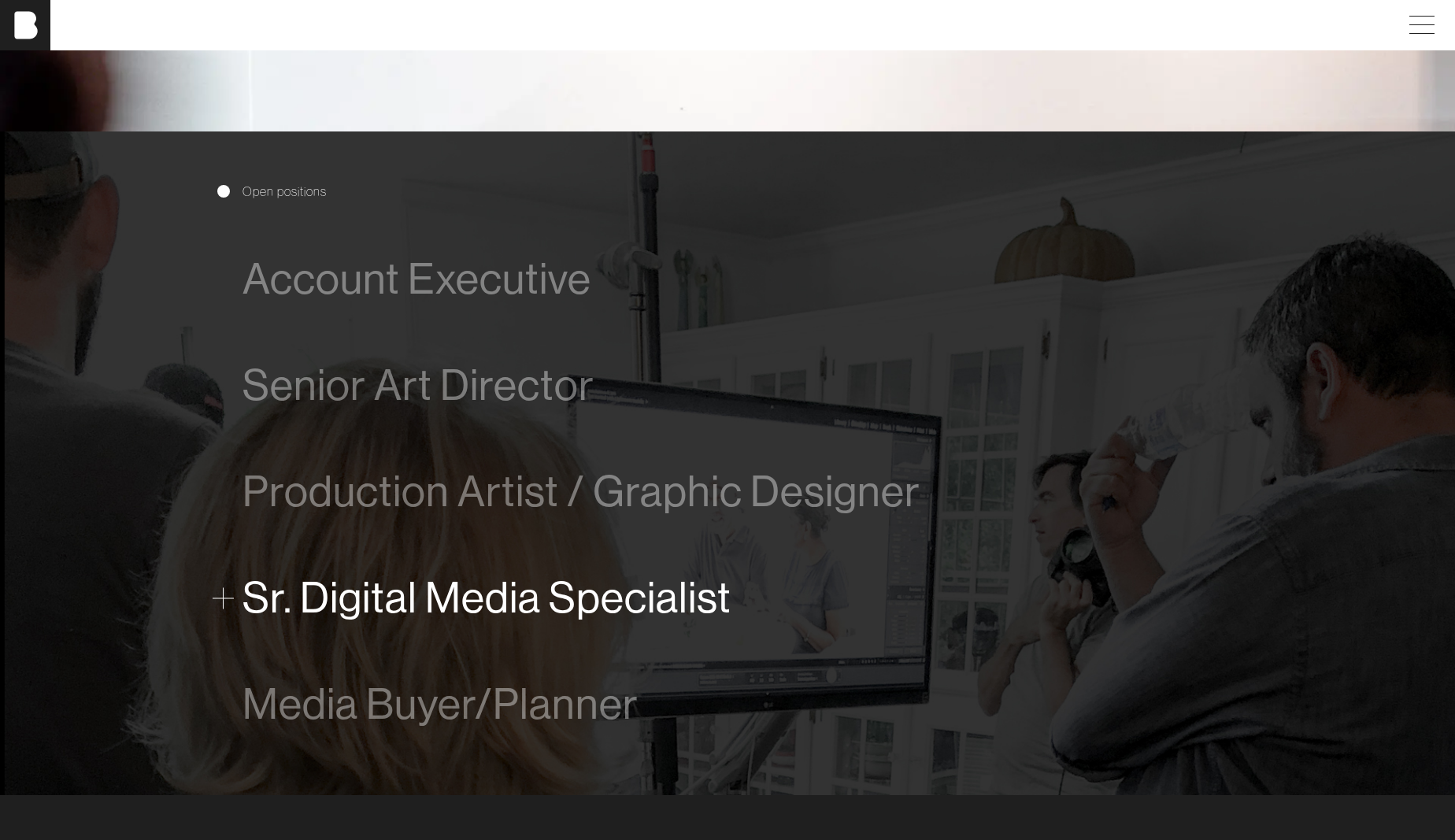
scroll to position [1084, 0]
